Goal: Information Seeking & Learning: Learn about a topic

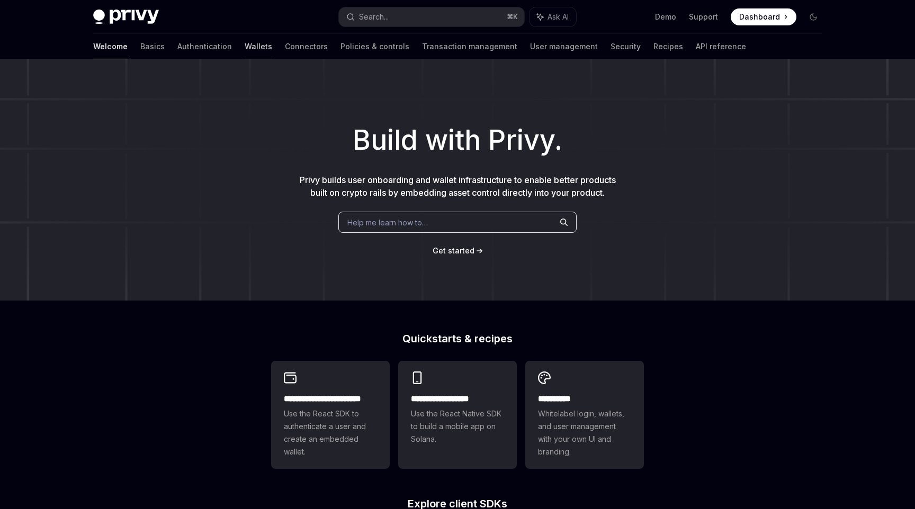
click at [245, 52] on link "Wallets" at bounding box center [259, 46] width 28 height 25
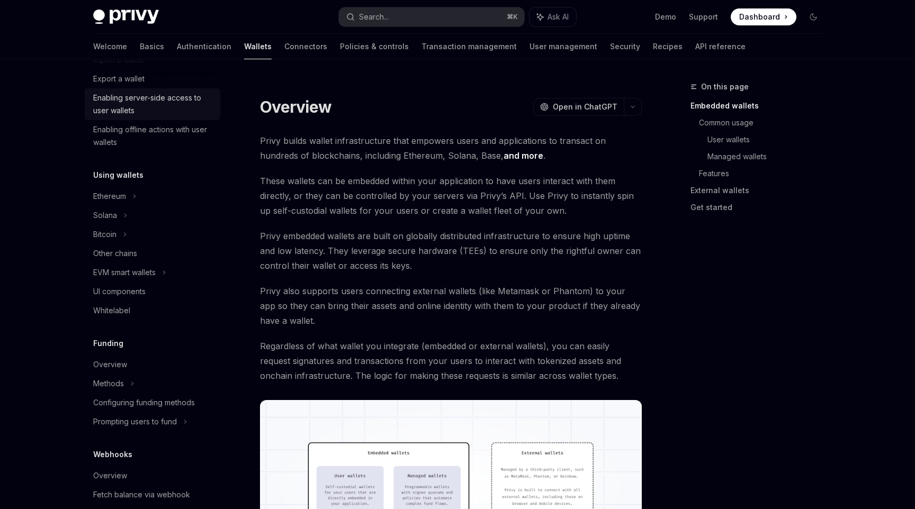
scroll to position [168, 0]
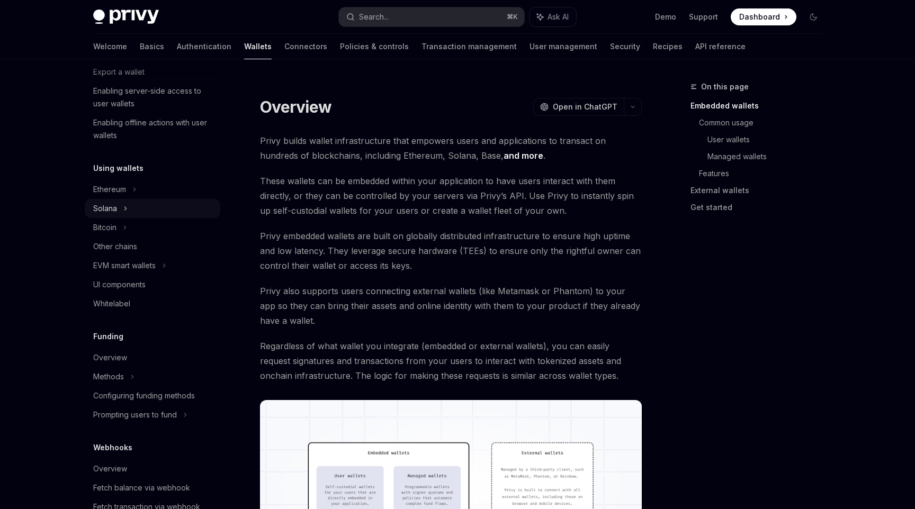
click at [100, 21] on div "Solana" at bounding box center [113, 14] width 41 height 13
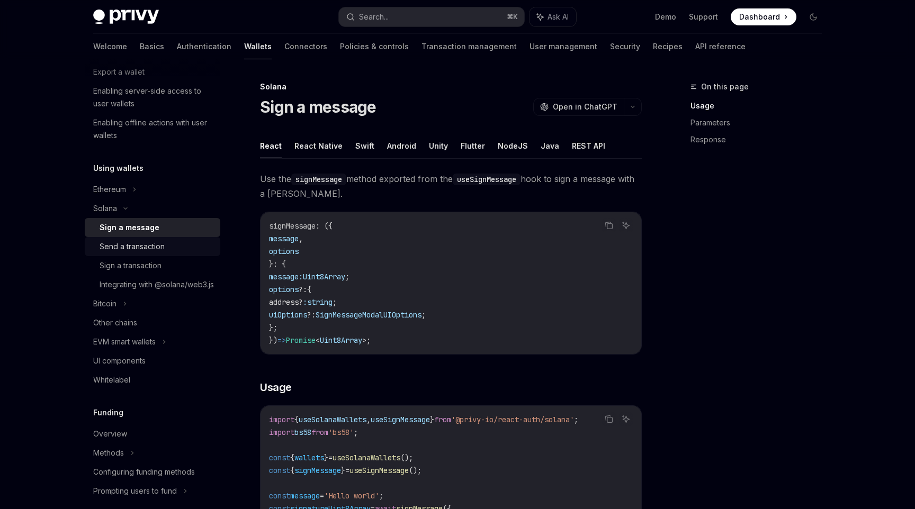
click at [179, 238] on link "Send a transaction" at bounding box center [153, 246] width 136 height 19
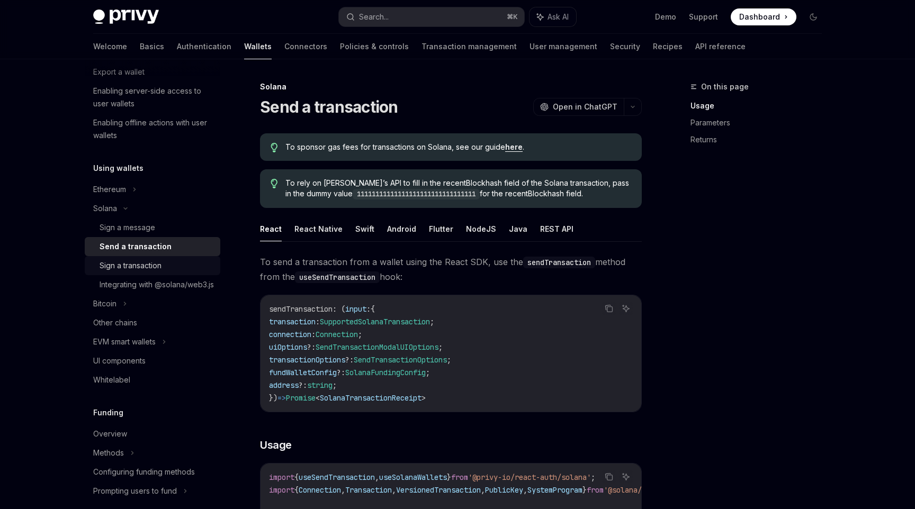
click at [175, 260] on div "Sign a transaction" at bounding box center [157, 266] width 114 height 13
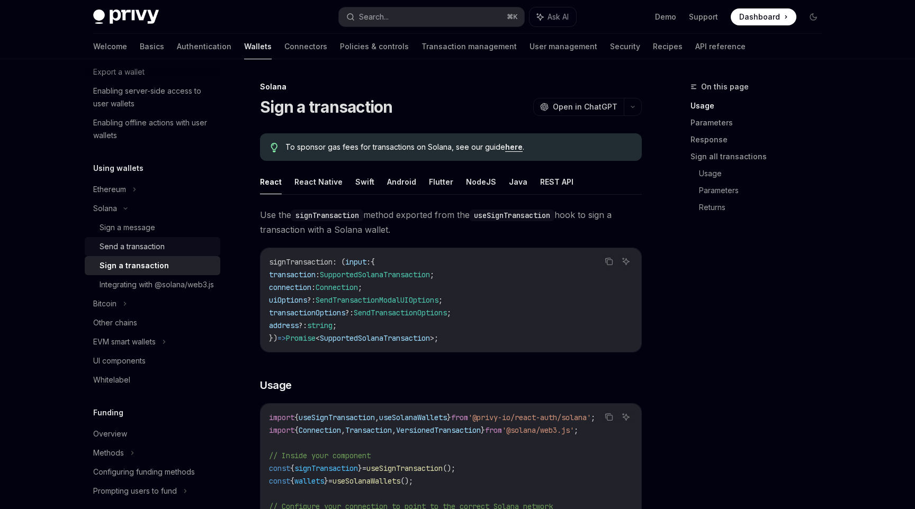
click at [169, 243] on div "Send a transaction" at bounding box center [157, 246] width 114 height 13
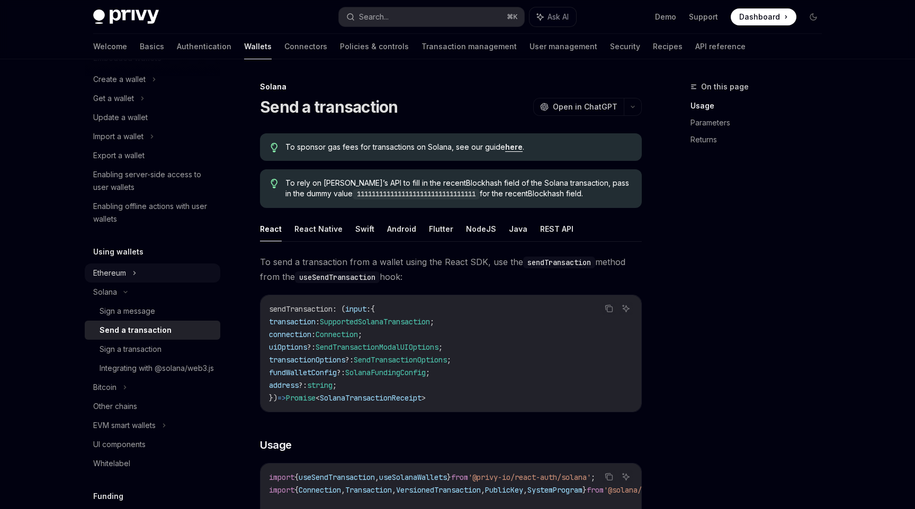
scroll to position [92, 0]
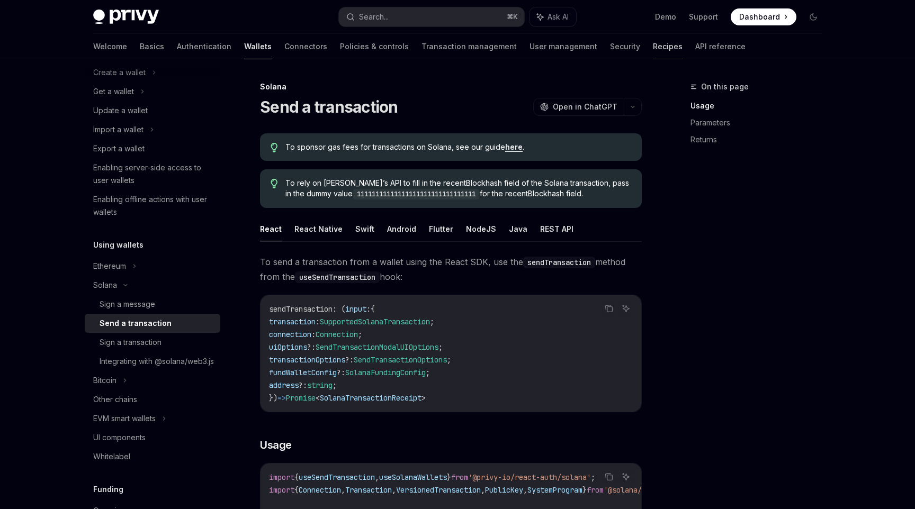
click at [653, 45] on link "Recipes" at bounding box center [668, 46] width 30 height 25
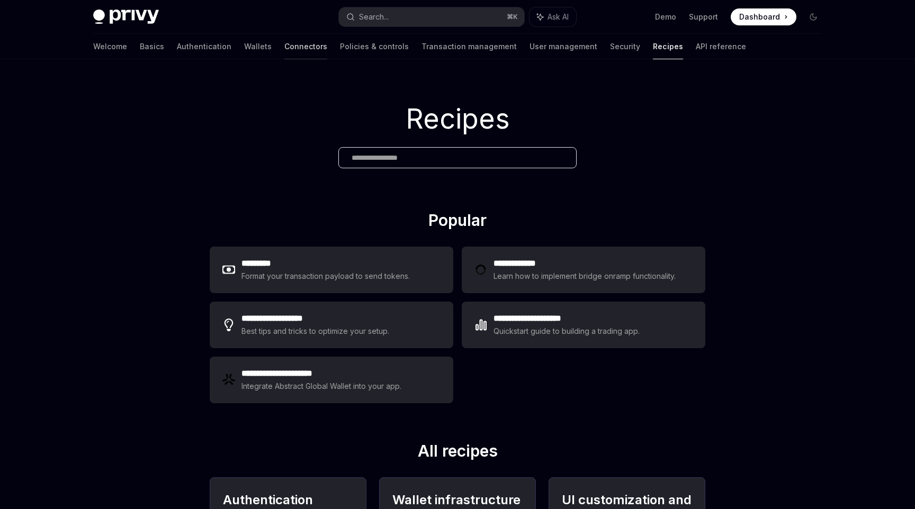
click at [284, 53] on link "Connectors" at bounding box center [305, 46] width 43 height 25
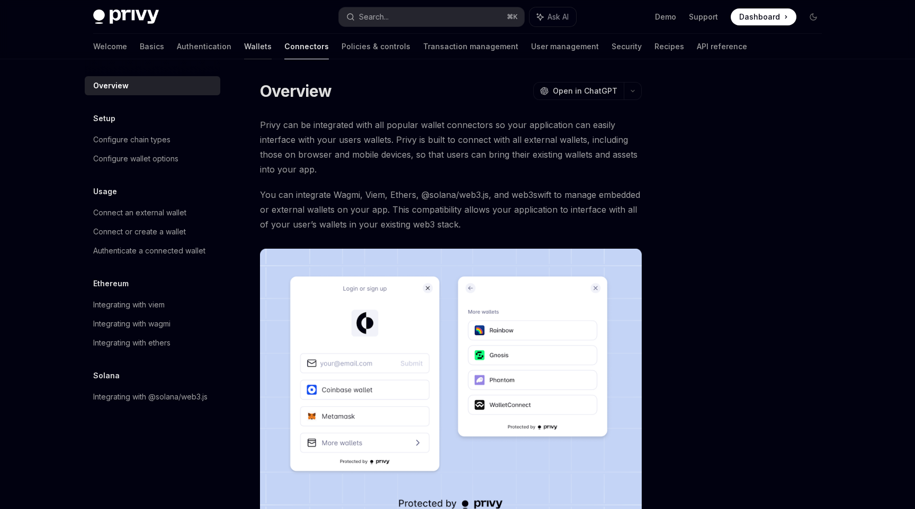
click at [244, 49] on link "Wallets" at bounding box center [258, 46] width 28 height 25
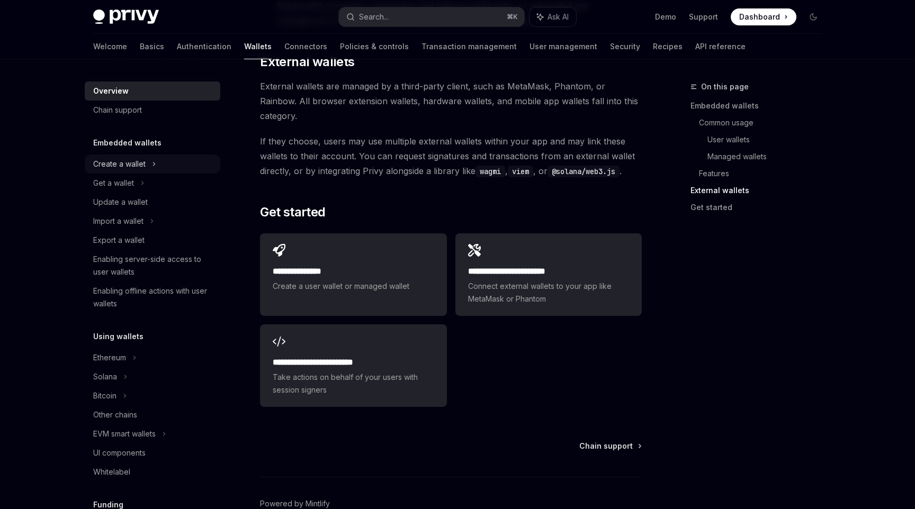
click at [149, 165] on div "Create a wallet" at bounding box center [153, 164] width 136 height 19
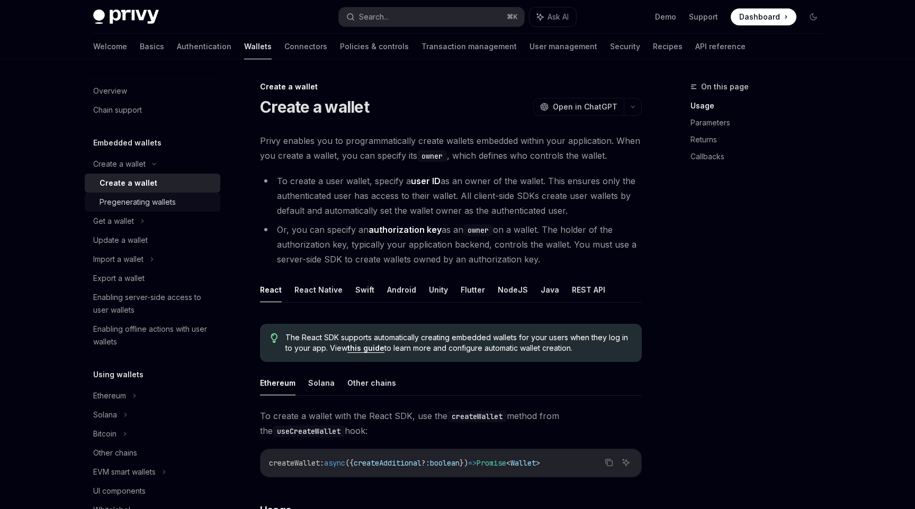
click at [186, 193] on link "Pregenerating wallets" at bounding box center [153, 202] width 136 height 19
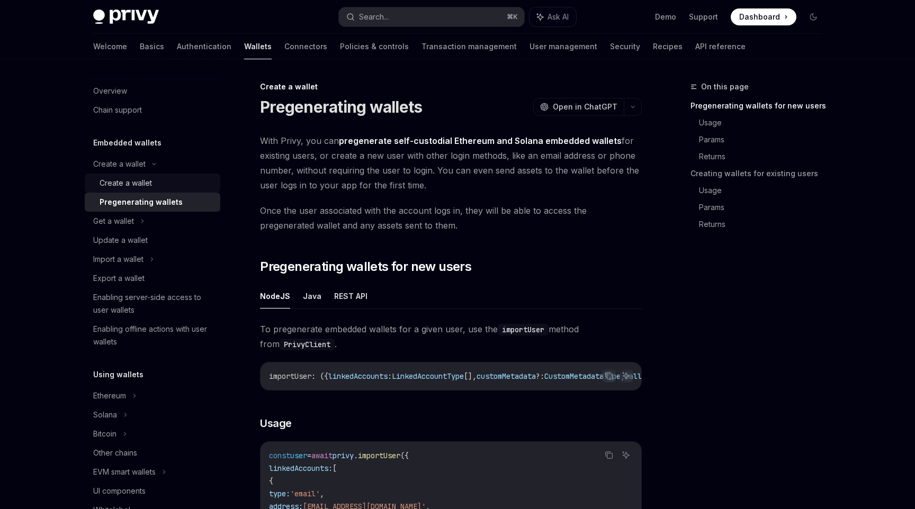
click at [181, 182] on div "Create a wallet" at bounding box center [157, 183] width 114 height 13
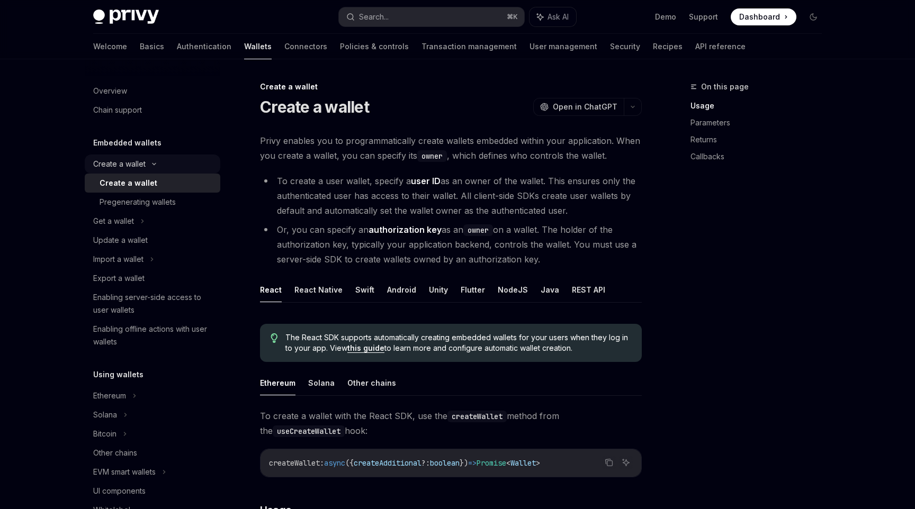
click at [139, 170] on div "Create a wallet" at bounding box center [119, 164] width 52 height 13
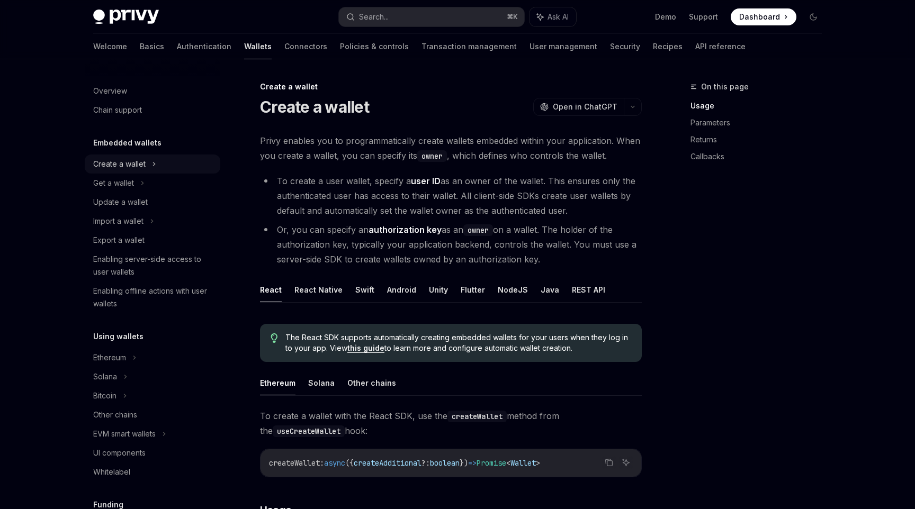
click at [139, 170] on div "Create a wallet" at bounding box center [119, 164] width 52 height 13
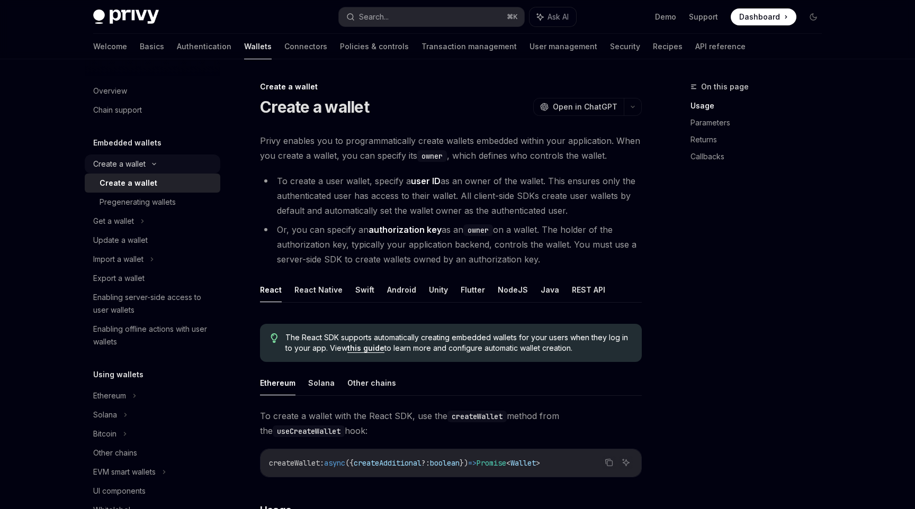
click at [139, 170] on div "Create a wallet" at bounding box center [119, 164] width 52 height 13
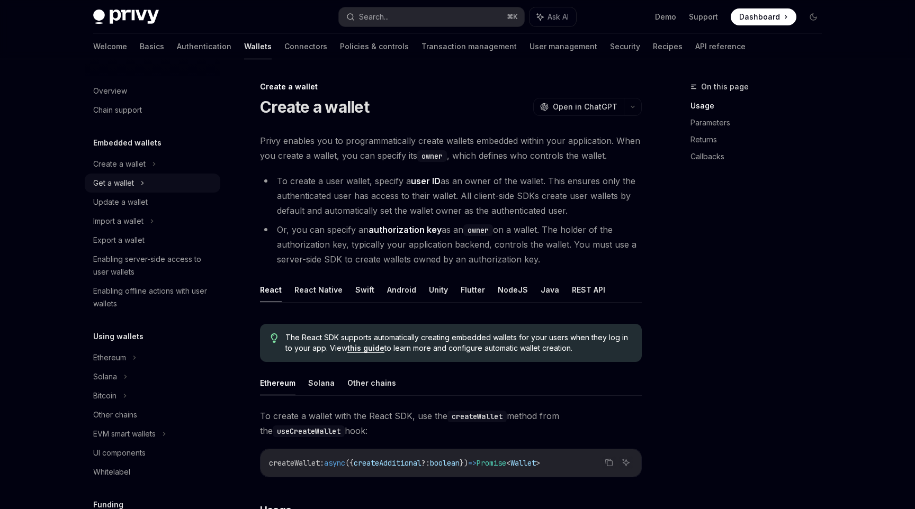
click at [139, 177] on div "Get a wallet" at bounding box center [153, 183] width 136 height 19
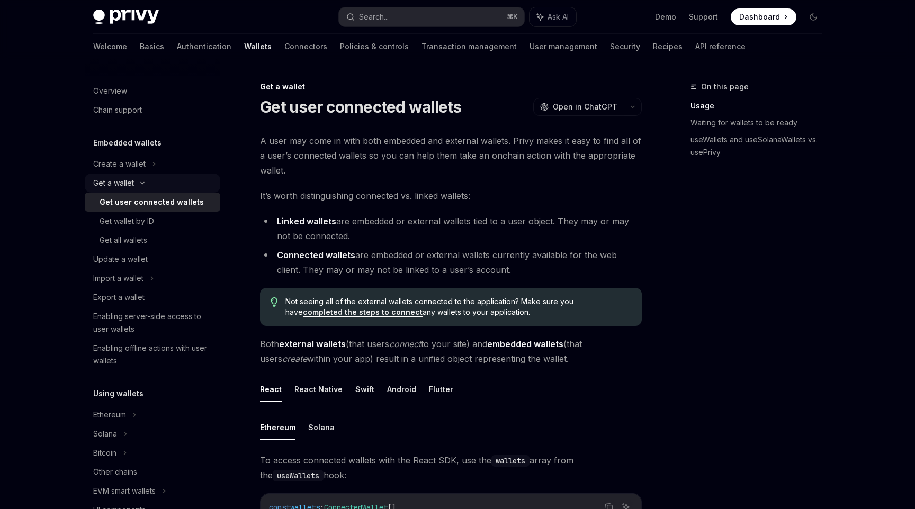
click at [139, 177] on div "Get a wallet" at bounding box center [153, 183] width 136 height 19
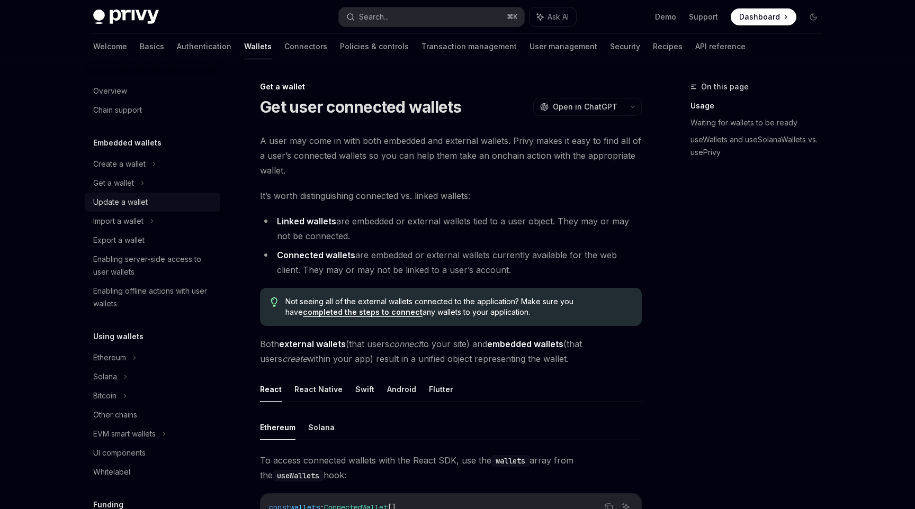
click at [137, 206] on div "Update a wallet" at bounding box center [120, 202] width 55 height 13
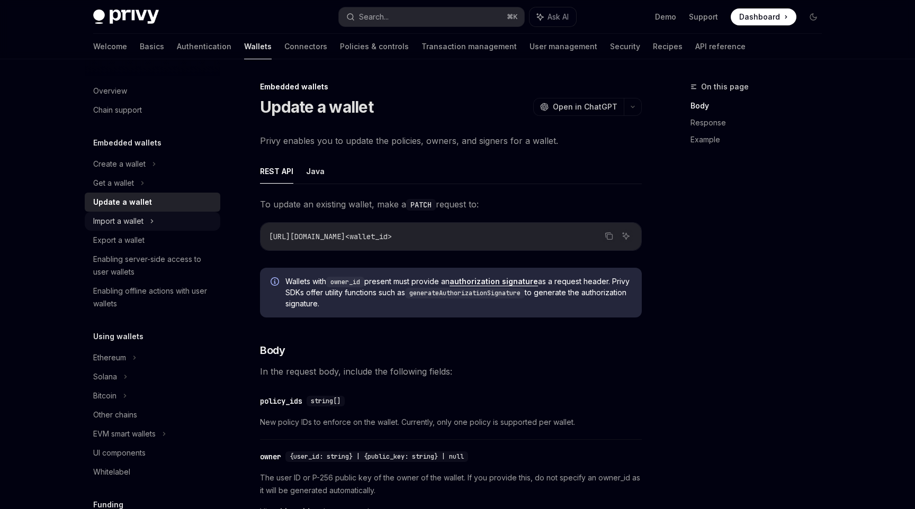
click at [138, 212] on div "Import a wallet" at bounding box center [153, 221] width 136 height 19
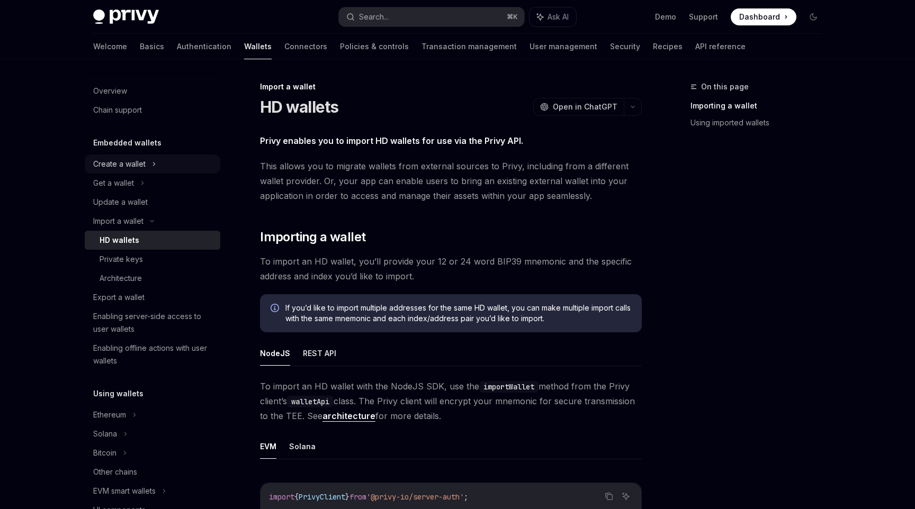
click at [135, 167] on div "Create a wallet" at bounding box center [119, 164] width 52 height 13
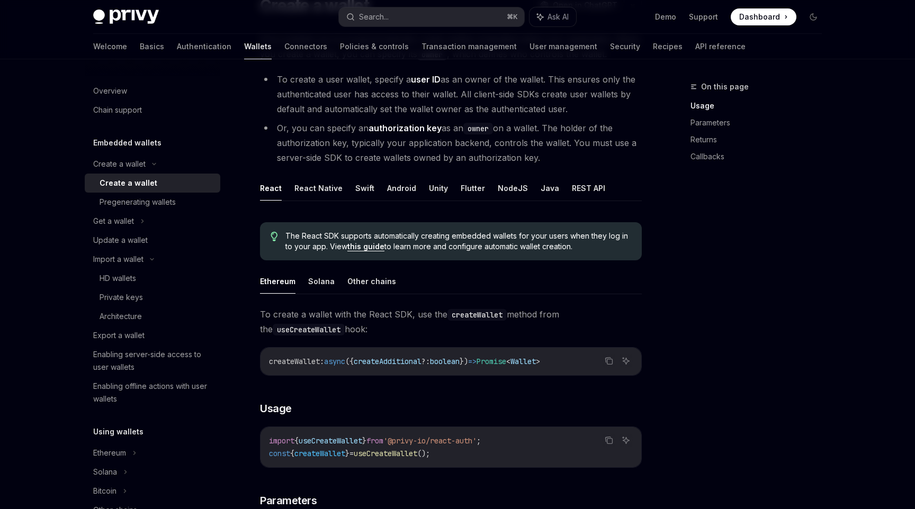
scroll to position [103, 0]
click at [453, 194] on ul "React React Native Swift Android Unity Flutter NodeJS Java REST API" at bounding box center [451, 186] width 382 height 25
click at [468, 182] on button "Flutter" at bounding box center [473, 186] width 24 height 25
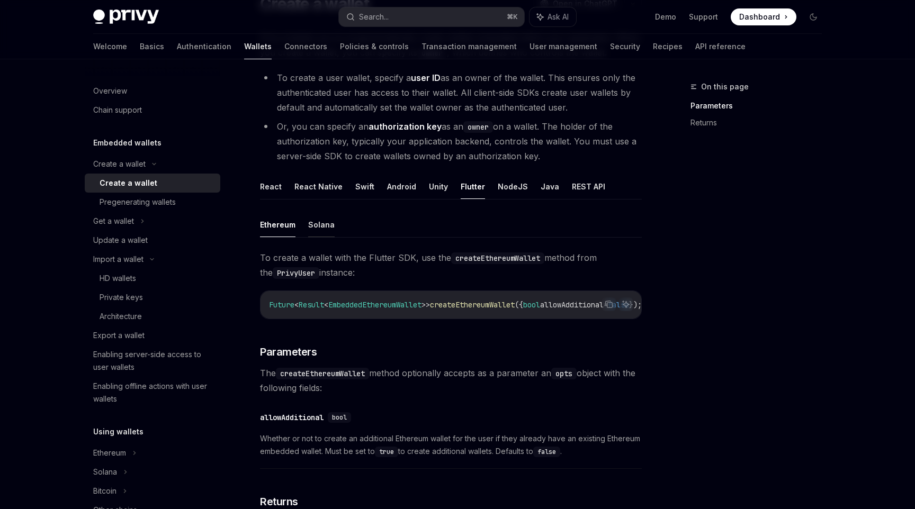
click at [318, 223] on button "Solana" at bounding box center [321, 224] width 26 height 25
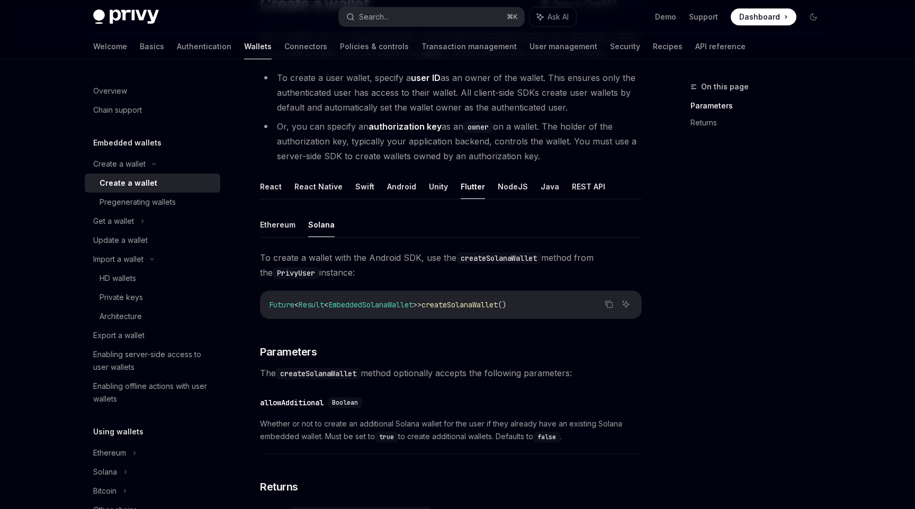
click at [382, 312] on div "Future < Result < EmbeddedSolanaWallet >> createSolanaWallet ()" at bounding box center [451, 305] width 381 height 28
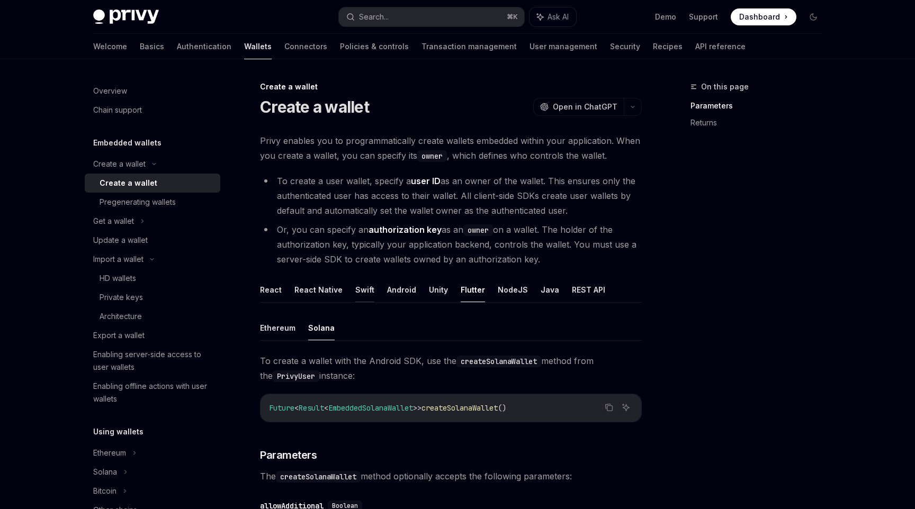
click at [356, 290] on button "Swift" at bounding box center [364, 290] width 19 height 25
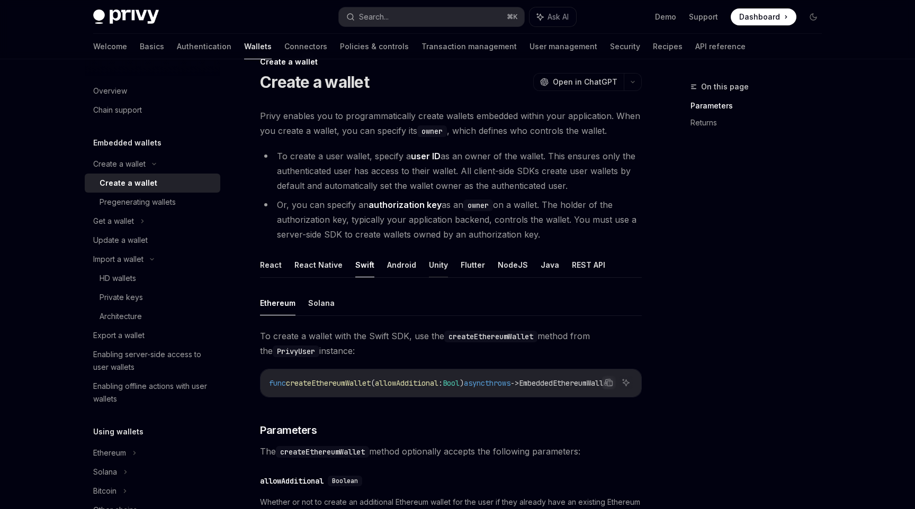
click at [429, 262] on button "Unity" at bounding box center [438, 265] width 19 height 25
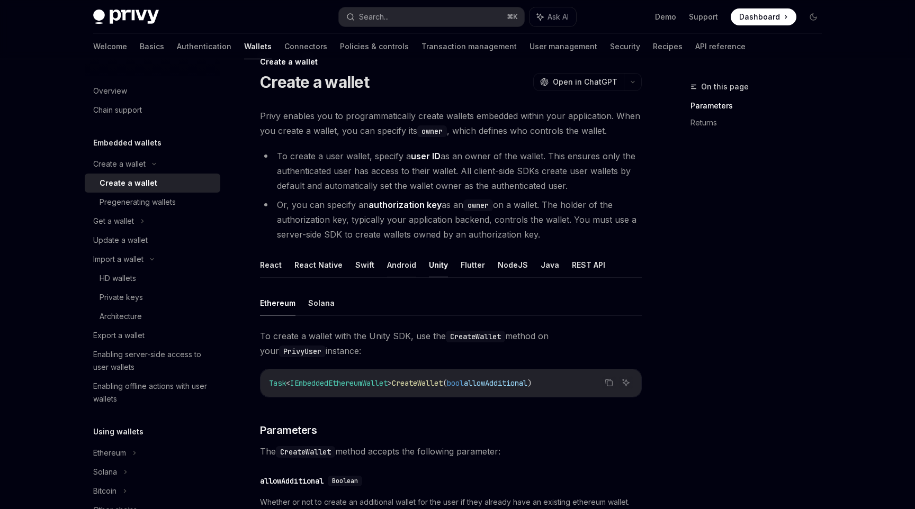
click at [391, 258] on button "Android" at bounding box center [401, 265] width 29 height 25
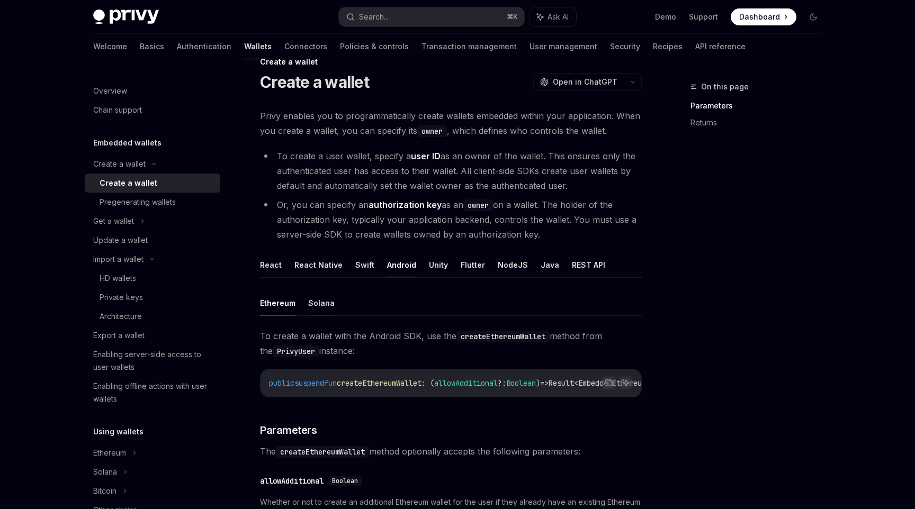
click at [328, 302] on button "Solana" at bounding box center [321, 303] width 26 height 25
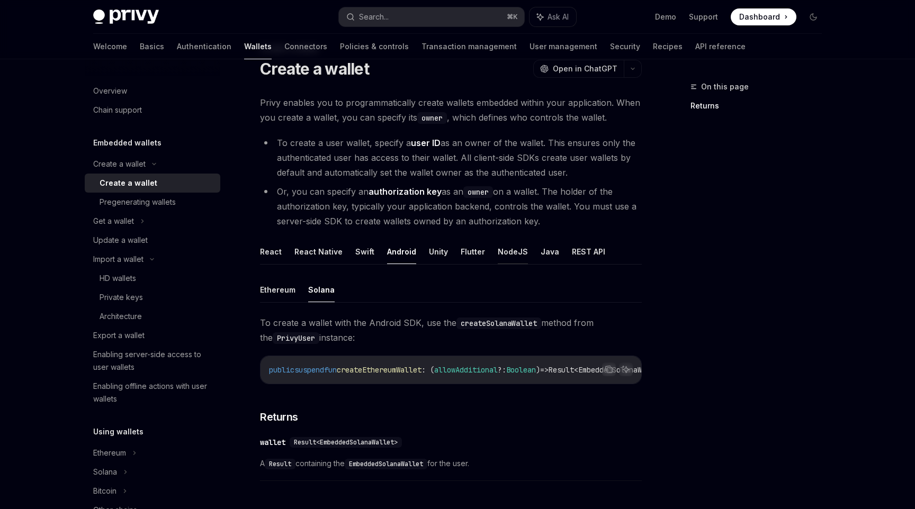
scroll to position [39, 0]
click at [471, 251] on button "Flutter" at bounding box center [473, 251] width 24 height 25
type textarea "*"
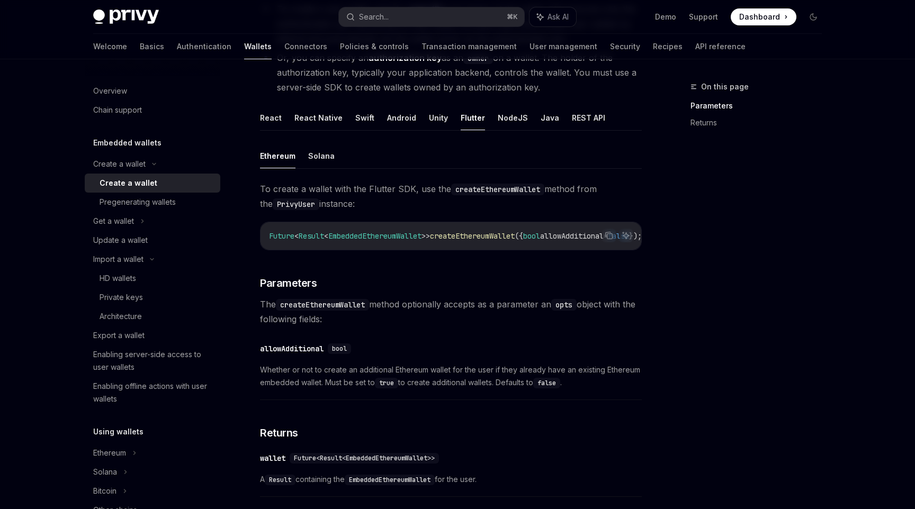
scroll to position [327, 0]
